Goal: Task Accomplishment & Management: Manage account settings

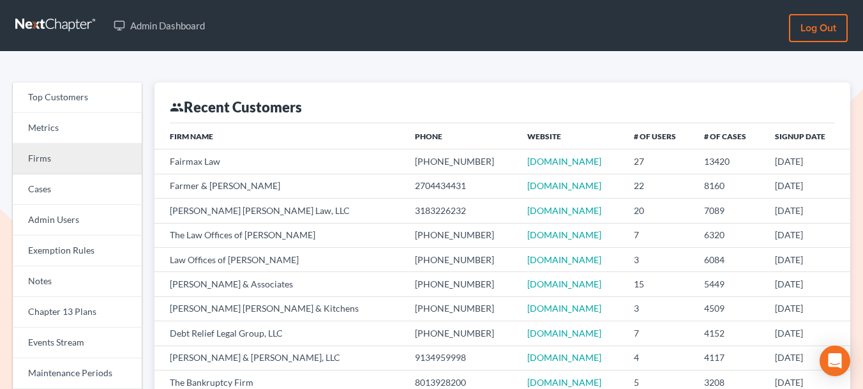
click at [57, 158] on link "Firms" at bounding box center [77, 159] width 129 height 31
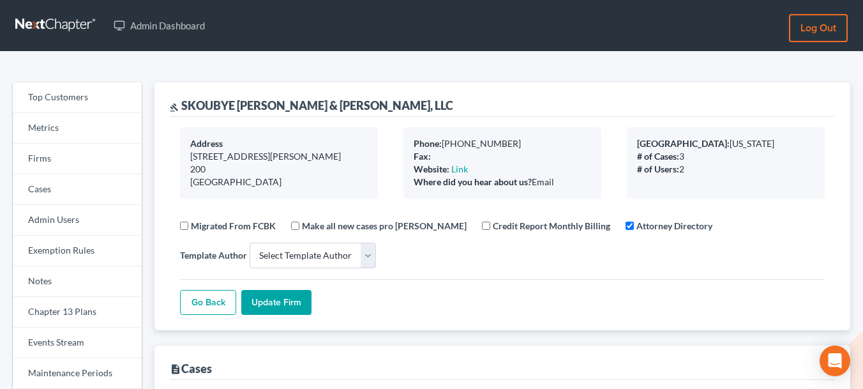
select select
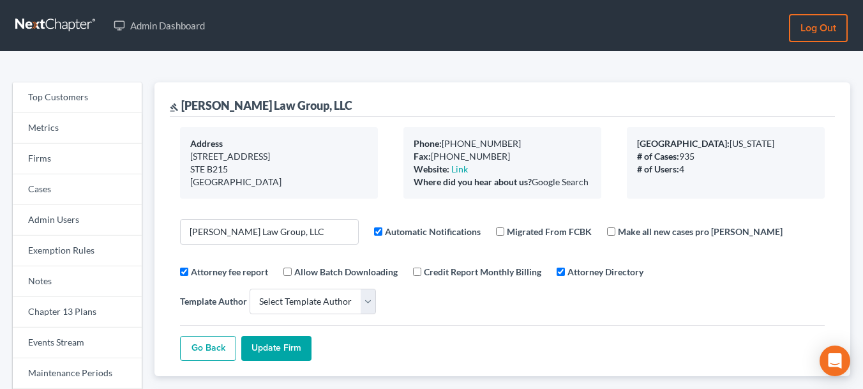
select select
click at [44, 160] on link "Firms" at bounding box center [77, 159] width 129 height 31
